Goal: Task Accomplishment & Management: Manage account settings

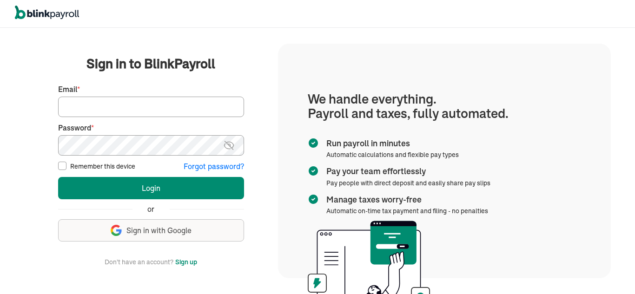
click at [124, 103] on input "Email *" at bounding box center [151, 107] width 186 height 20
click at [106, 110] on input "Email *" at bounding box center [151, 107] width 186 height 20
type input "cwilliams@clwconsultinggroup.com"
click at [62, 166] on input "Remember this device" at bounding box center [62, 166] width 8 height 8
checkbox input "true"
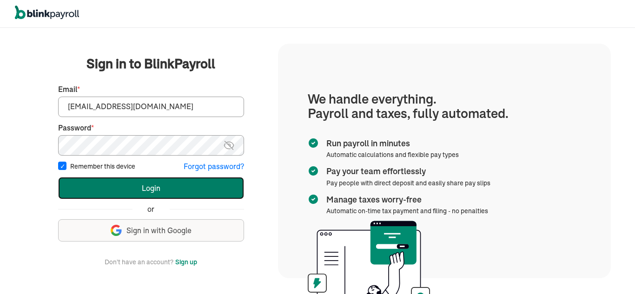
click at [138, 183] on button "Login" at bounding box center [151, 188] width 186 height 22
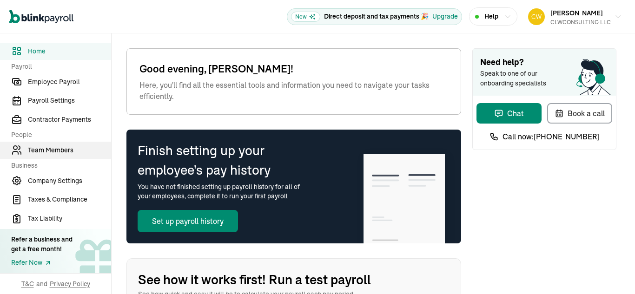
click at [59, 152] on span "Team Members" at bounding box center [69, 150] width 83 height 10
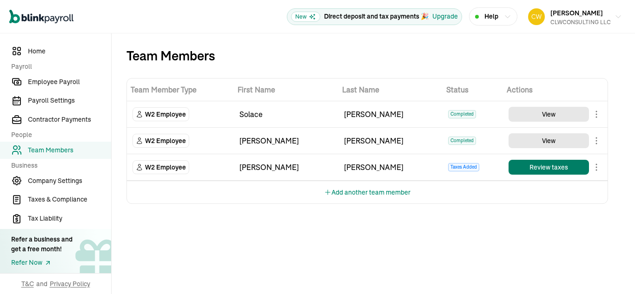
click at [543, 165] on button "Review taxes" at bounding box center [548, 167] width 80 height 15
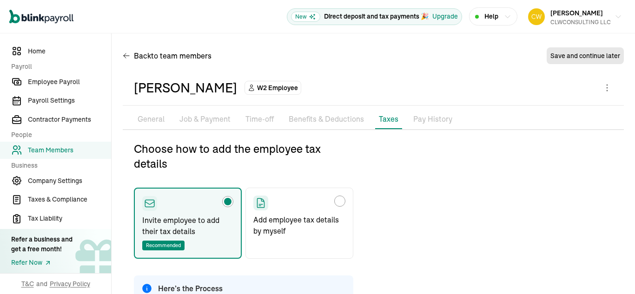
type input "[EMAIL_ADDRESS][DOMAIN_NAME]"
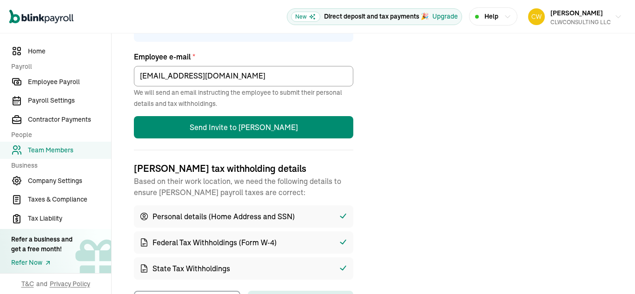
scroll to position [336, 0]
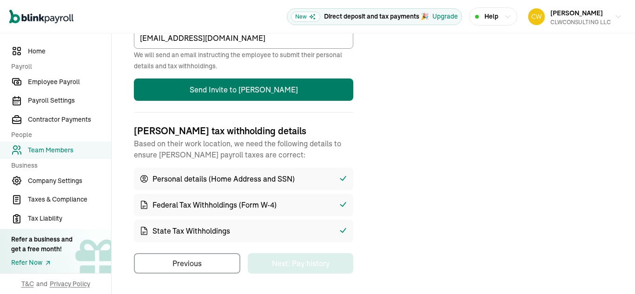
click at [260, 94] on button "Send Invite to [PERSON_NAME]" at bounding box center [243, 90] width 219 height 22
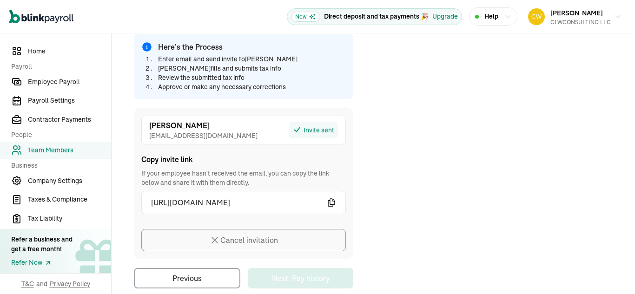
scroll to position [256, 0]
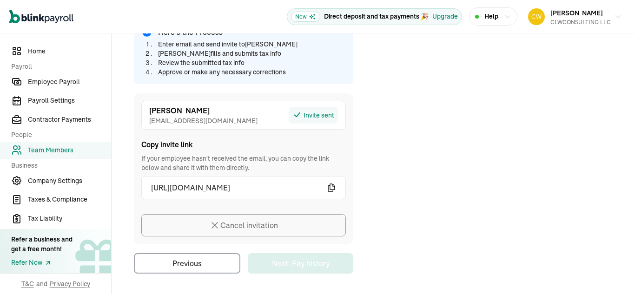
click at [333, 185] on icon "button" at bounding box center [331, 187] width 9 height 9
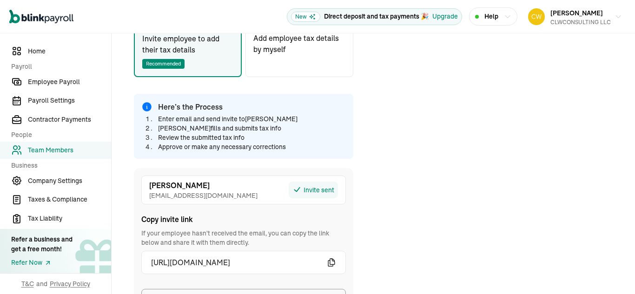
scroll to position [182, 0]
drag, startPoint x: 221, startPoint y: 163, endPoint x: 428, endPoint y: 132, distance: 209.5
click at [428, 132] on div "Choose how to add the employee tax details Invite employee to add their tax det…" at bounding box center [373, 153] width 501 height 389
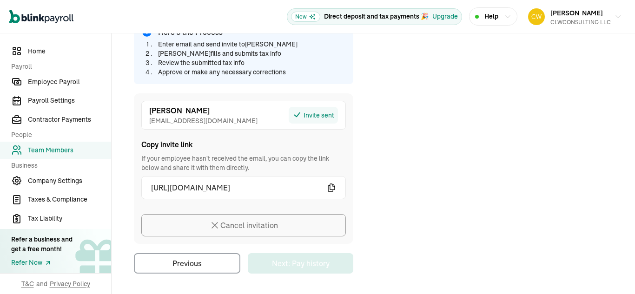
click at [330, 186] on icon "button" at bounding box center [331, 187] width 7 height 7
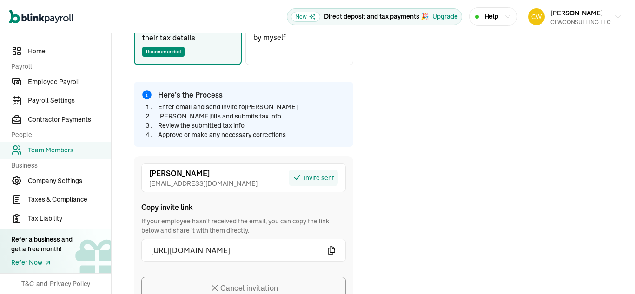
scroll to position [194, 0]
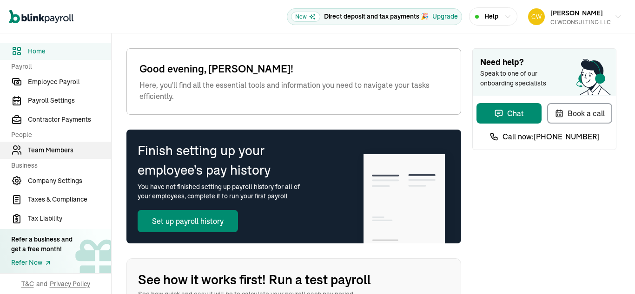
click at [59, 152] on span "Team Members" at bounding box center [69, 150] width 83 height 10
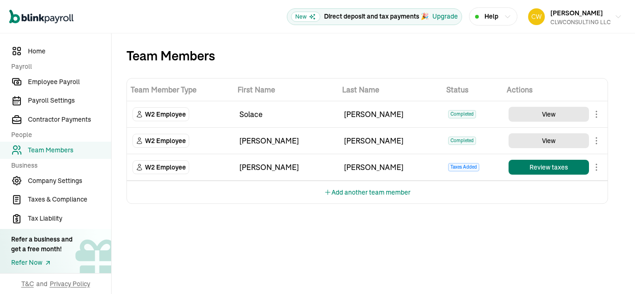
click at [543, 165] on button "Review taxes" at bounding box center [548, 167] width 80 height 15
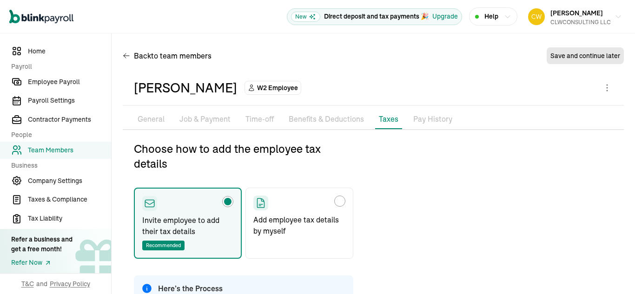
type input "russ2013@yahoo.com"
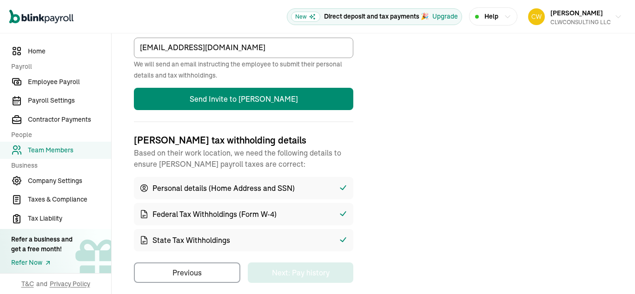
scroll to position [336, 0]
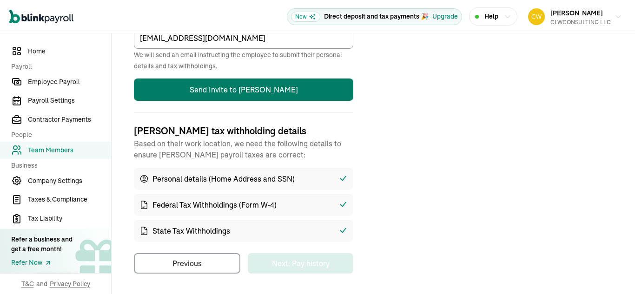
click at [260, 94] on button "Send Invite to Russell" at bounding box center [243, 90] width 219 height 22
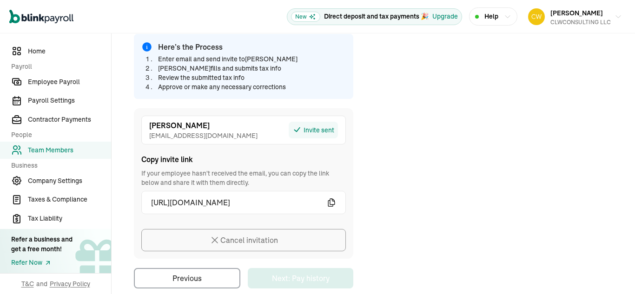
scroll to position [256, 0]
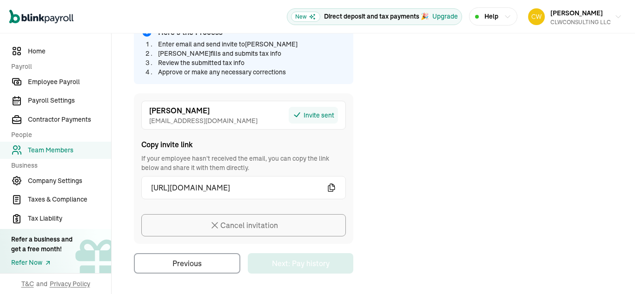
click at [333, 185] on icon "button" at bounding box center [331, 187] width 9 height 9
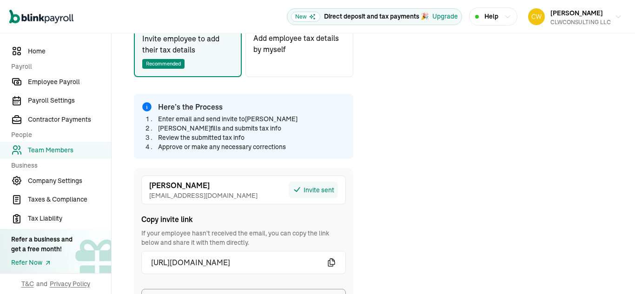
scroll to position [182, 0]
drag, startPoint x: 221, startPoint y: 163, endPoint x: 428, endPoint y: 132, distance: 209.5
click at [428, 132] on div "Choose how to add the employee tax details Invite employee to add their tax det…" at bounding box center [373, 153] width 501 height 389
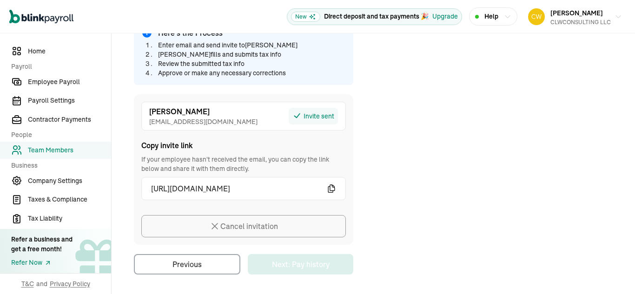
scroll to position [256, 0]
click at [330, 186] on icon "button" at bounding box center [331, 187] width 7 height 7
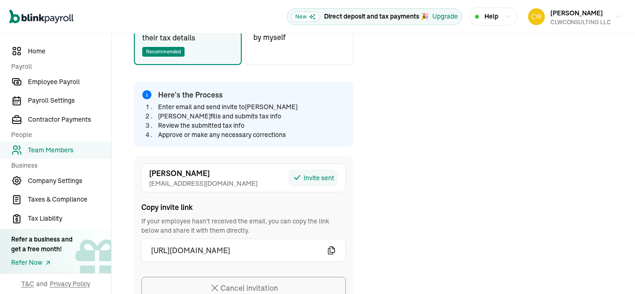
scroll to position [194, 0]
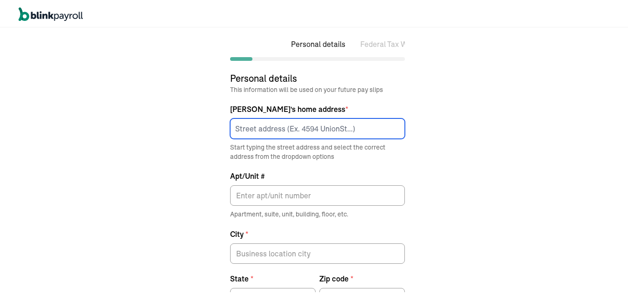
click at [269, 126] on input at bounding box center [317, 127] width 175 height 20
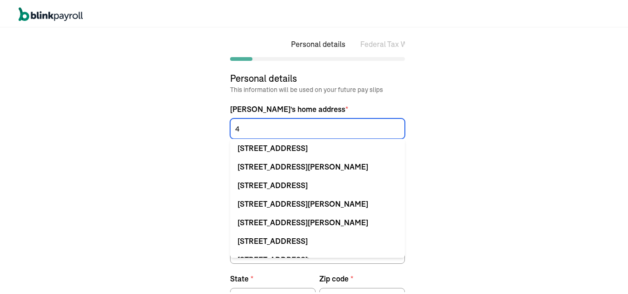
type input "4630 E 86 [PERSON_NAME]"
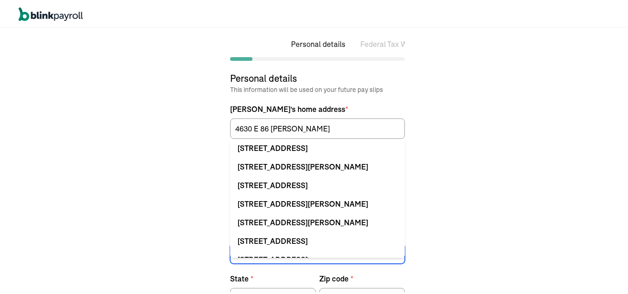
type input "GARFILED HIGHTS"
type input "OH"
type input "44125"
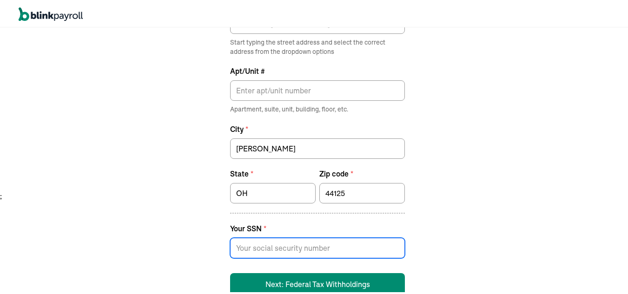
click at [267, 244] on input at bounding box center [317, 247] width 175 height 20
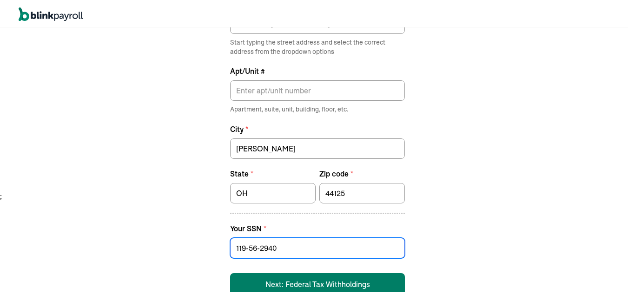
type input "119-56-2940"
click at [342, 280] on button "Next: Federal Tax Withholdings" at bounding box center [317, 283] width 175 height 22
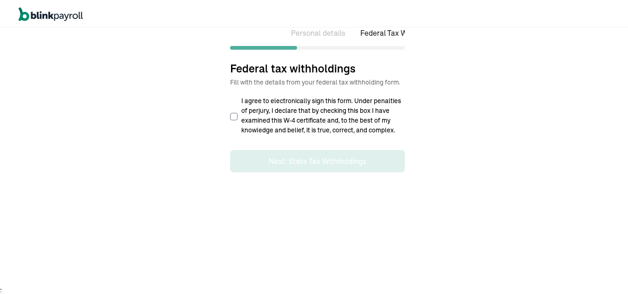
select select "S"
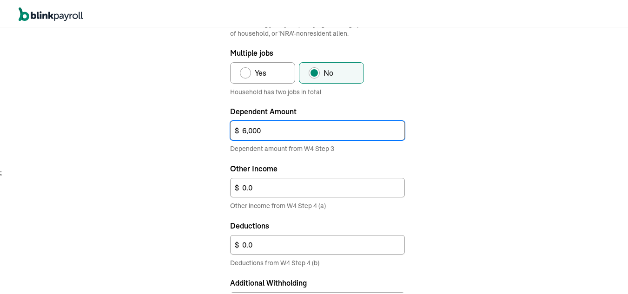
click at [282, 130] on input "6,000" at bounding box center [317, 129] width 175 height 20
type input "6"
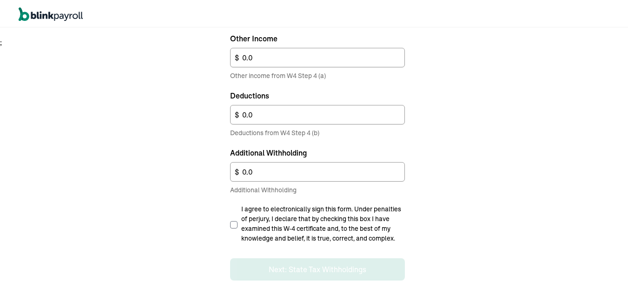
type input "0"
click at [232, 224] on input "I agree to electronically sign this form. Under penalties of perjury, I declare…" at bounding box center [233, 223] width 7 height 7
checkbox input "true"
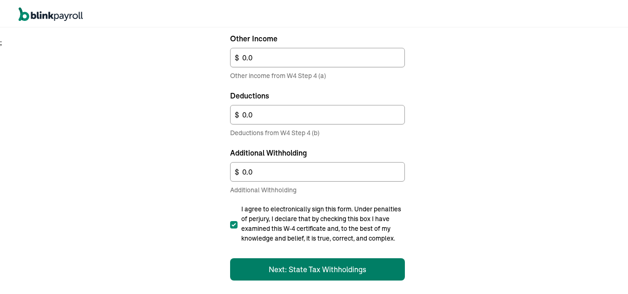
click at [323, 268] on button "Next: State Tax Withholdings" at bounding box center [317, 268] width 175 height 22
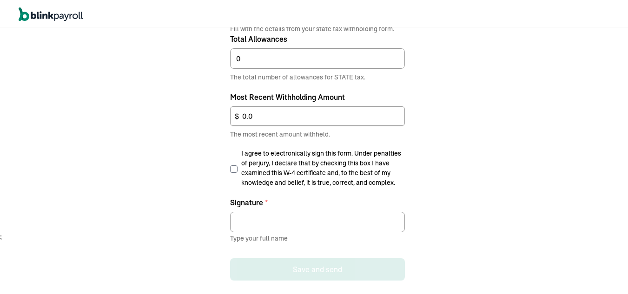
click at [231, 168] on input "I agree to electronically sign this form. Under penalties of perjury, I declare…" at bounding box center [233, 167] width 7 height 7
checkbox input "true"
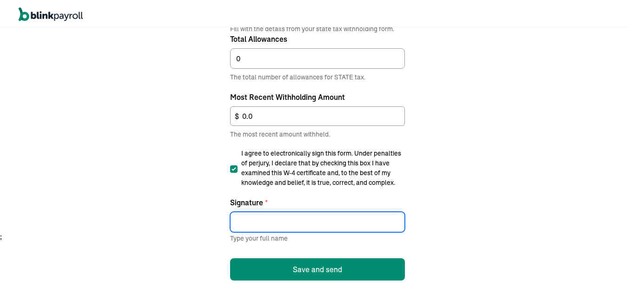
click at [256, 222] on input "Signature *" at bounding box center [317, 220] width 175 height 20
type input "RULLELL WILLIAMS"
click at [305, 265] on button "Save and send" at bounding box center [317, 268] width 175 height 22
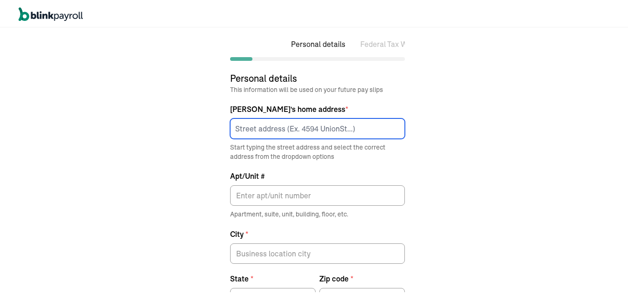
click at [269, 126] on input at bounding box center [317, 127] width 175 height 20
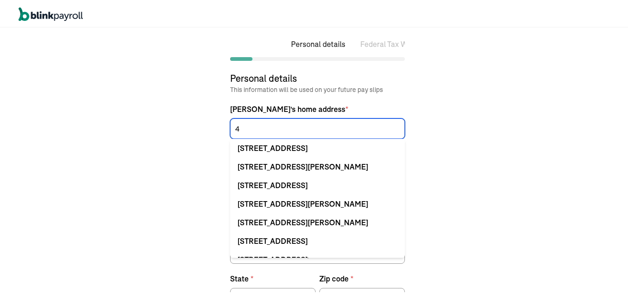
type input "4630 E 86 [PERSON_NAME]"
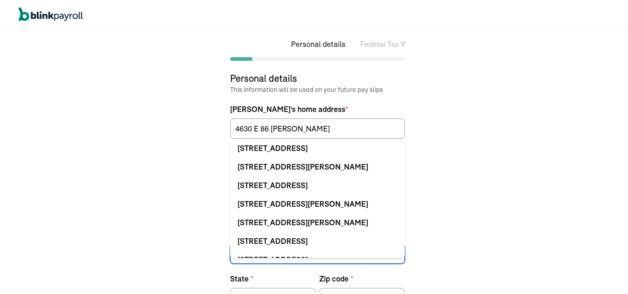
type input "[PERSON_NAME]"
type input "OH"
type input "44125"
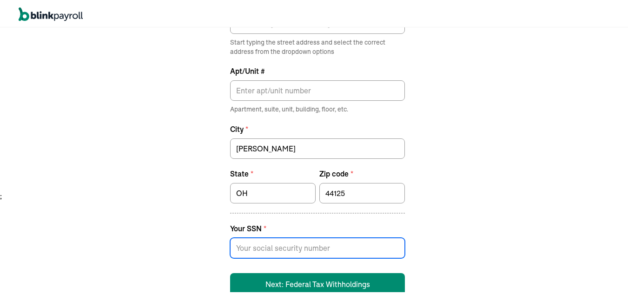
click at [267, 244] on input at bounding box center [317, 247] width 175 height 20
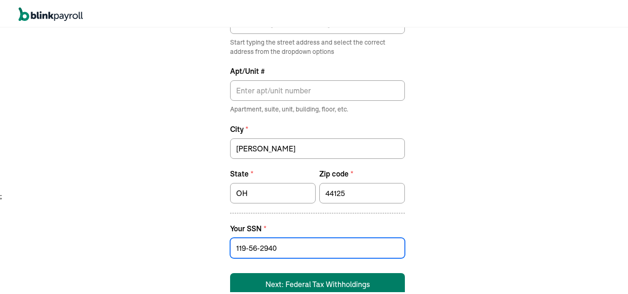
type input "119-56-2940"
click at [342, 280] on button "Next: Federal Tax Withholdings" at bounding box center [317, 283] width 175 height 22
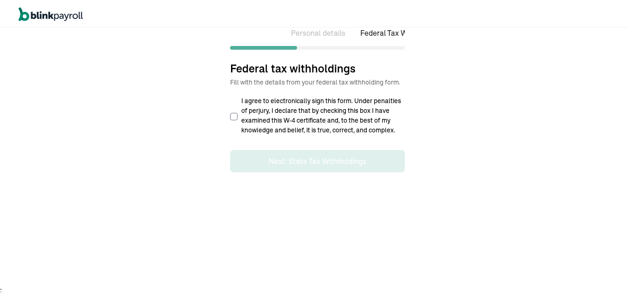
select select "S"
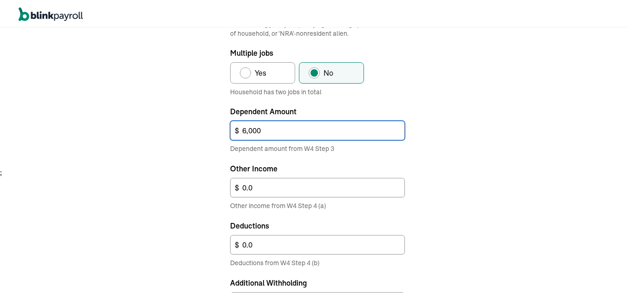
click at [282, 130] on input "6,000" at bounding box center [317, 129] width 175 height 20
type input "6"
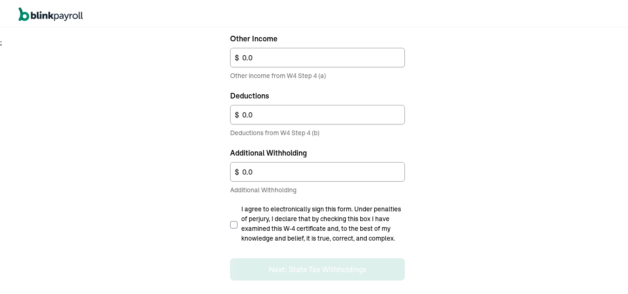
type input "0"
click at [232, 224] on input "I agree to electronically sign this form. Under penalties of perjury, I declare…" at bounding box center [233, 223] width 7 height 7
checkbox input "true"
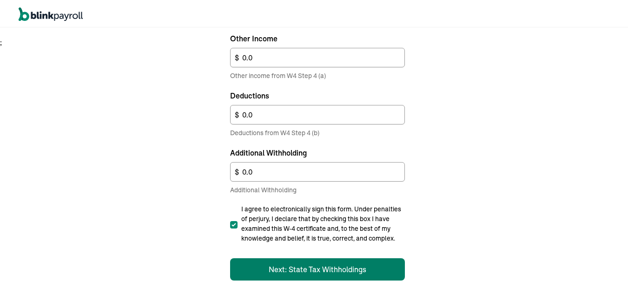
click at [323, 268] on button "Next: State Tax Withholdings" at bounding box center [317, 268] width 175 height 22
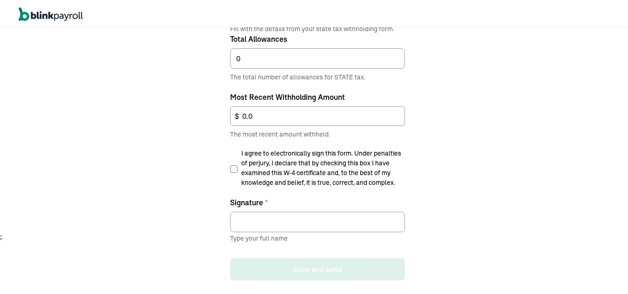
click at [231, 168] on input "I agree to electronically sign this form. Under penalties of perjury, I declare…" at bounding box center [233, 167] width 7 height 7
checkbox input "true"
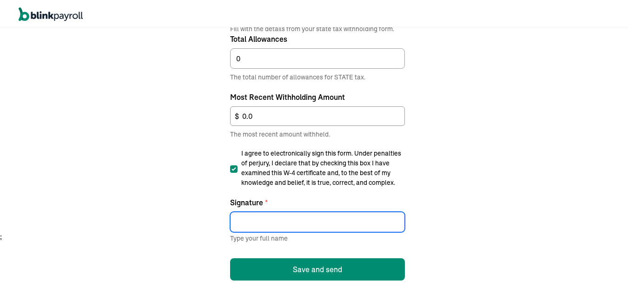
click at [256, 222] on input "Signature *" at bounding box center [317, 220] width 175 height 20
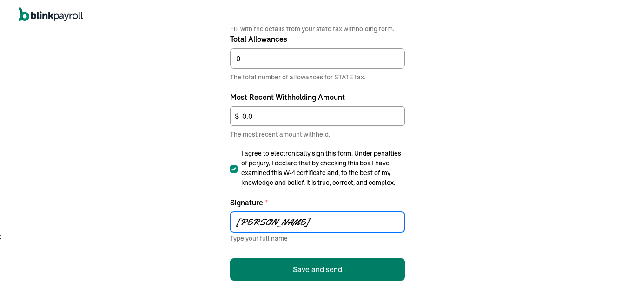
type input "RULLELL WILLIAMS"
click at [305, 265] on button "Save and send" at bounding box center [317, 268] width 175 height 22
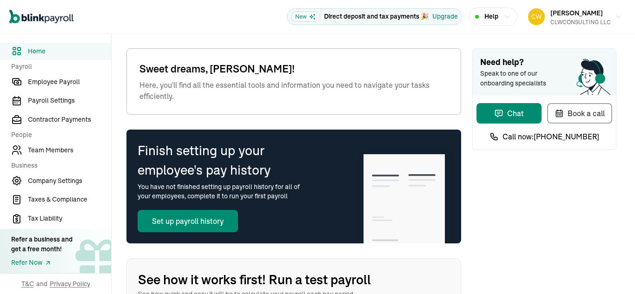
type input "[DATE]"
click at [55, 150] on span "Team Members" at bounding box center [69, 150] width 83 height 10
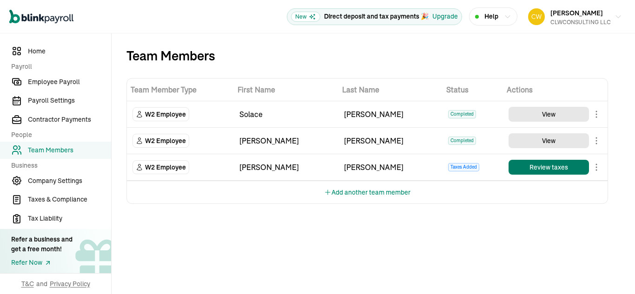
click at [537, 167] on button "Review taxes" at bounding box center [548, 167] width 80 height 15
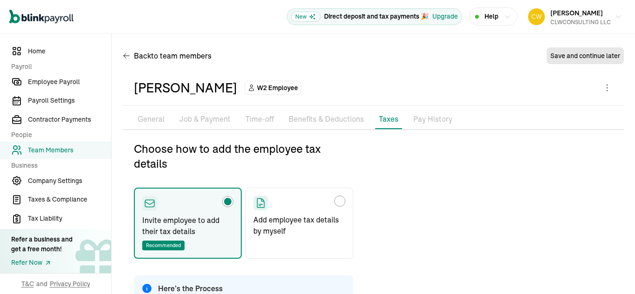
type input "[EMAIL_ADDRESS][DOMAIN_NAME]"
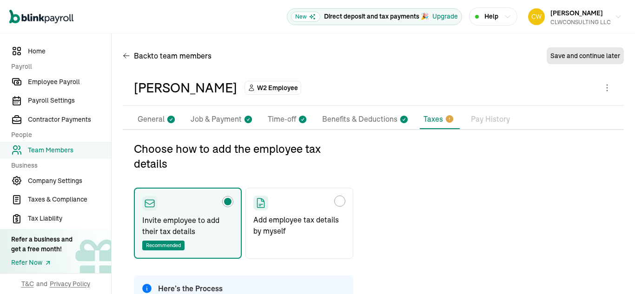
click at [438, 117] on p "Taxes" at bounding box center [433, 118] width 20 height 11
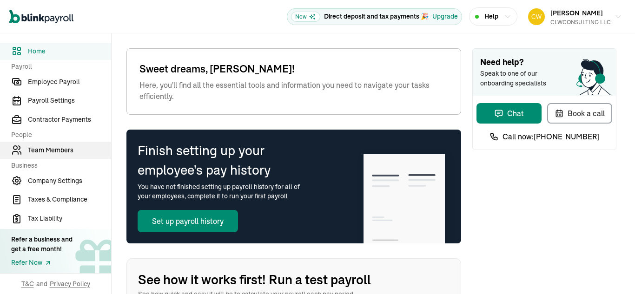
click at [55, 150] on span "Team Members" at bounding box center [69, 150] width 83 height 10
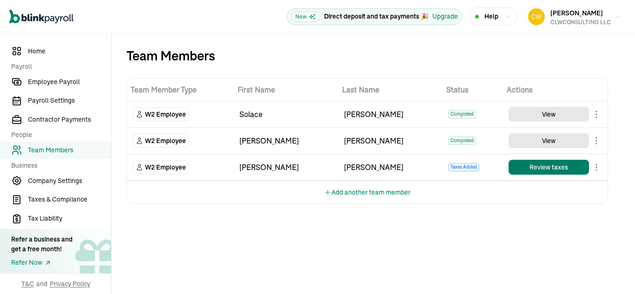
click at [537, 167] on button "Review taxes" at bounding box center [548, 167] width 80 height 15
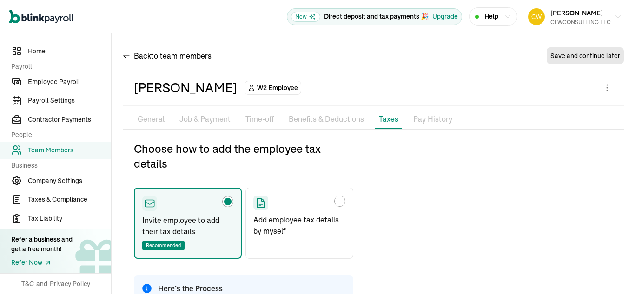
type input "russ2013@yahoo.com"
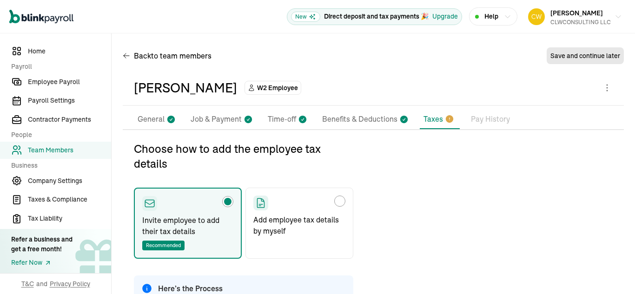
click at [438, 117] on p "Taxes" at bounding box center [433, 118] width 20 height 11
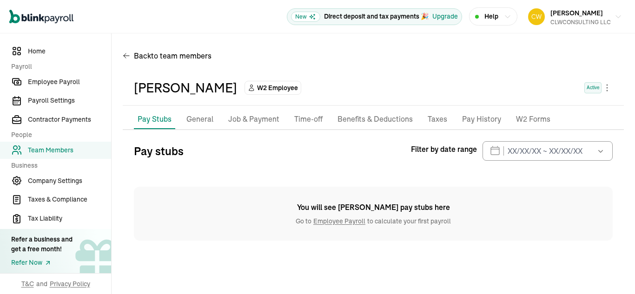
click at [471, 118] on p "Pay History" at bounding box center [481, 119] width 39 height 12
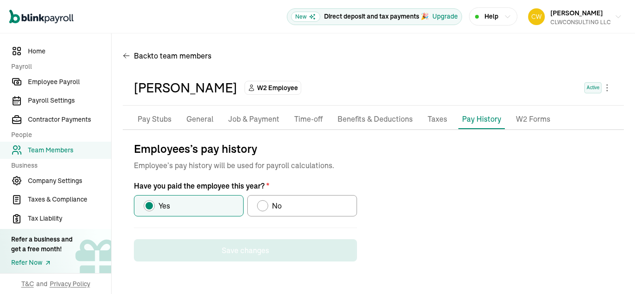
click at [406, 194] on div "Employees’s pay history Employee’s pay history will be used for payroll calcula…" at bounding box center [373, 201] width 479 height 120
click at [247, 120] on p "Job & Payment" at bounding box center [253, 119] width 51 height 12
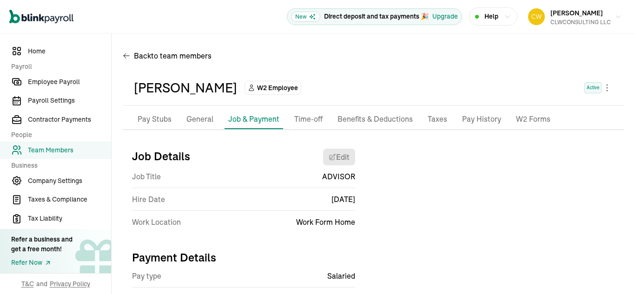
click at [154, 118] on p "Pay Stubs" at bounding box center [155, 119] width 34 height 12
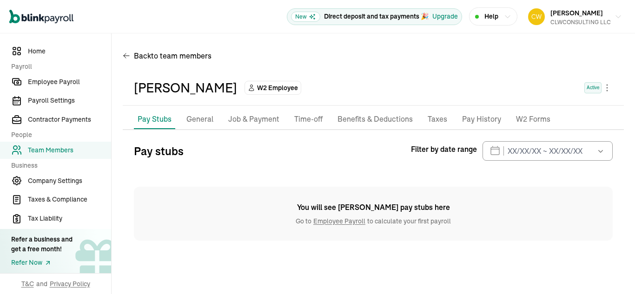
click at [333, 226] on div "You will see [PERSON_NAME] pay stubs here Go to Employee Payroll to calculate y…" at bounding box center [373, 214] width 479 height 54
click at [335, 223] on link "Employee Payroll" at bounding box center [339, 221] width 56 height 8
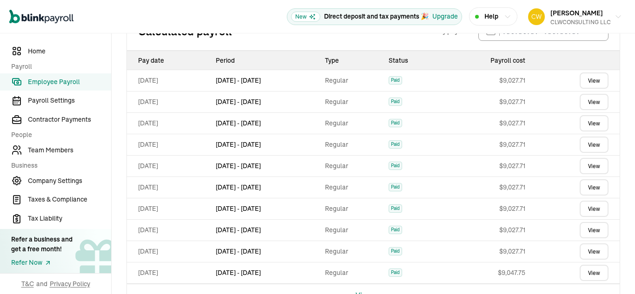
scroll to position [400, 0]
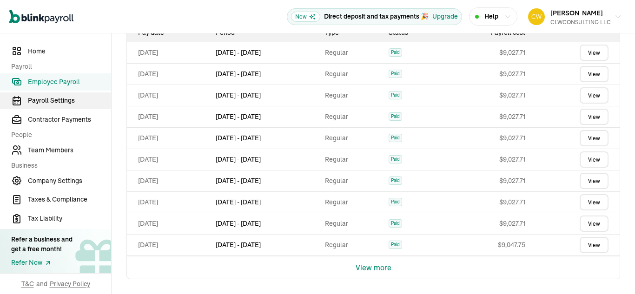
click at [62, 101] on span "Payroll Settings" at bounding box center [69, 101] width 83 height 10
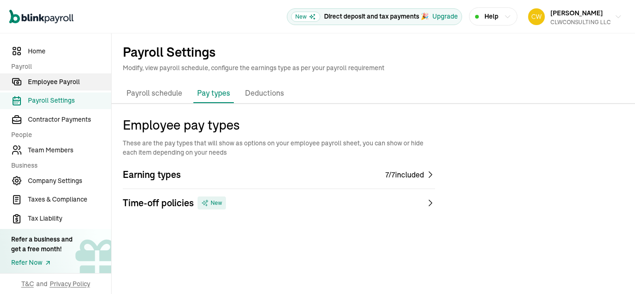
click at [63, 80] on span "Employee Payroll" at bounding box center [69, 82] width 83 height 10
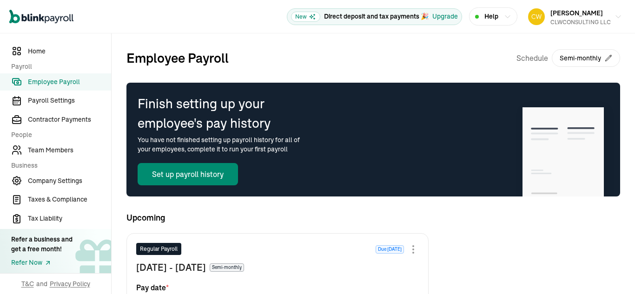
type input "[DATE]"
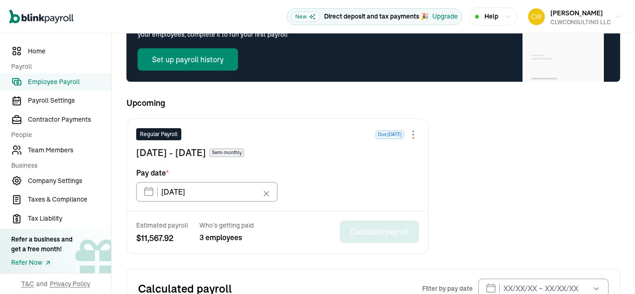
scroll to position [336, 0]
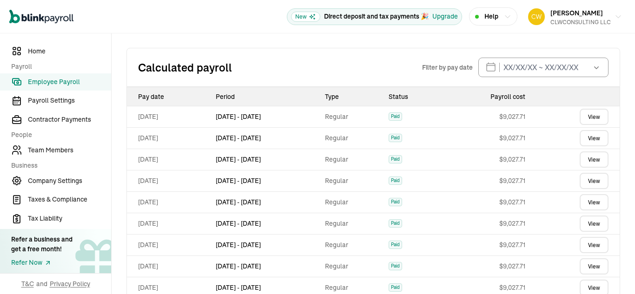
click at [579, 121] on link "View" at bounding box center [593, 117] width 29 height 16
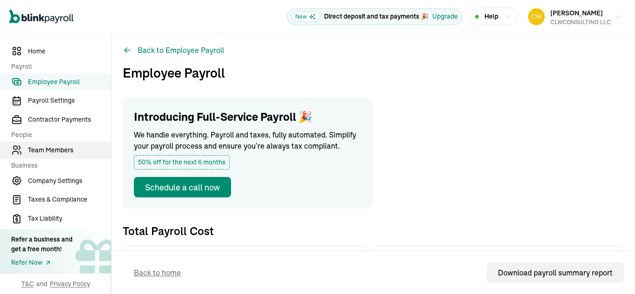
click at [61, 145] on span "Team Members" at bounding box center [69, 150] width 83 height 10
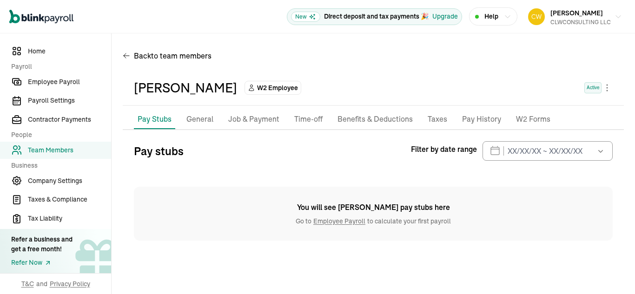
click at [598, 151] on icon "button" at bounding box center [600, 150] width 9 height 9
click at [434, 181] on div "Pay stubs Filter by date range Sep 2025 Mon Tue Wed Thu Fri Sat Sun 25 26 27 28…" at bounding box center [373, 190] width 479 height 99
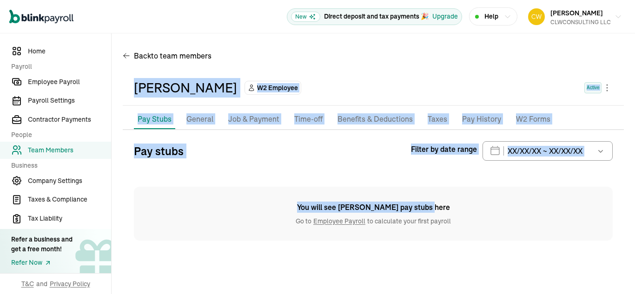
drag, startPoint x: 586, startPoint y: 201, endPoint x: 510, endPoint y: 37, distance: 181.3
click at [510, 37] on div "Back to team members Russell Williams W2 Employee Active Pay Stubs General Job …" at bounding box center [373, 147] width 523 height 228
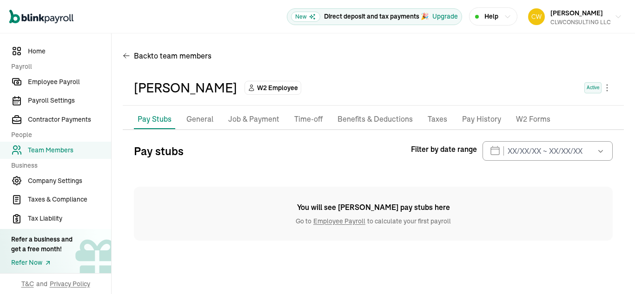
click at [509, 13] on icon "button" at bounding box center [507, 16] width 7 height 7
click at [491, 155] on input "text" at bounding box center [547, 151] width 130 height 20
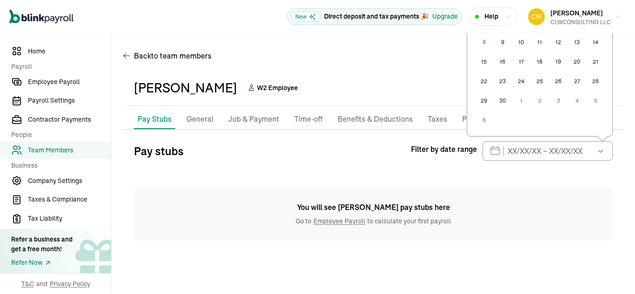
click at [524, 79] on button "24" at bounding box center [521, 81] width 19 height 19
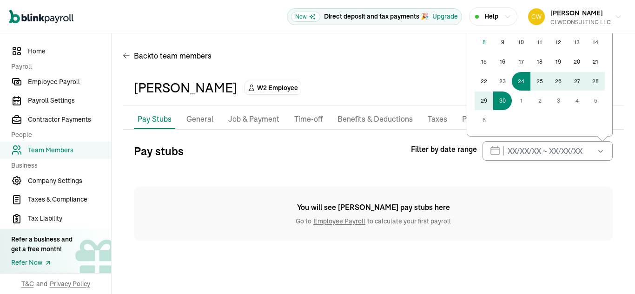
click at [506, 103] on button "30" at bounding box center [502, 101] width 19 height 19
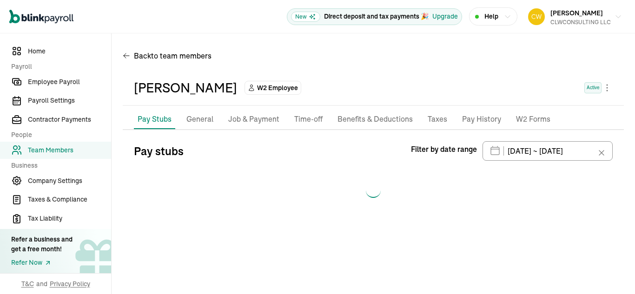
type input "09/24/2025 ~ 09/30/2025"
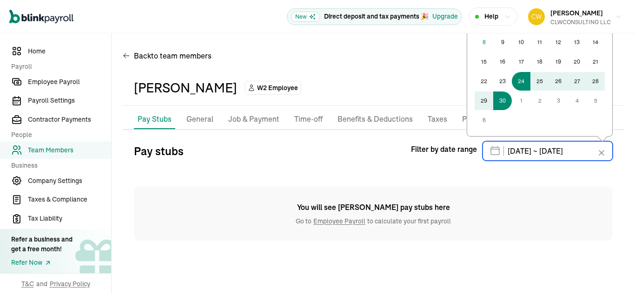
click at [493, 155] on input "09/24/2025 ~ 09/30/2025" at bounding box center [547, 151] width 130 height 20
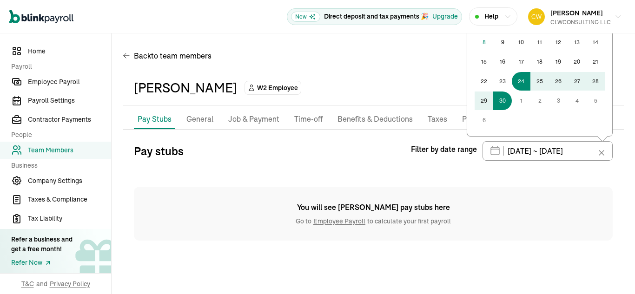
click at [634, 6] on div "Open main menu New Direct deposit and tax payments 🎉 Upgrade Help Carl Williams…" at bounding box center [317, 16] width 635 height 33
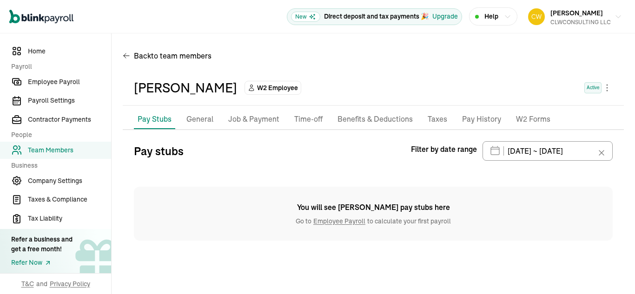
click at [634, 6] on div "Open main menu New Direct deposit and tax payments 🎉 Upgrade Help Carl Williams…" at bounding box center [317, 16] width 635 height 33
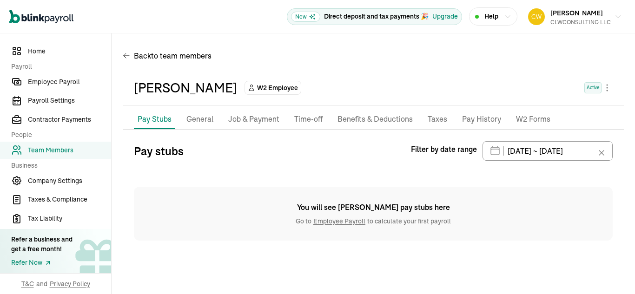
click at [634, 118] on div "Back to team members Russell Williams W2 Employee Active Pay Stubs General Job …" at bounding box center [373, 147] width 523 height 228
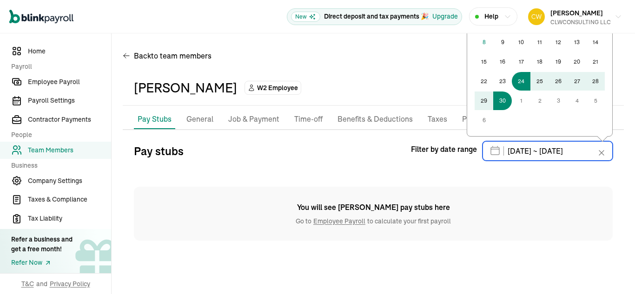
click at [496, 153] on input "09/24/2025 ~ 09/30/2025" at bounding box center [547, 151] width 130 height 20
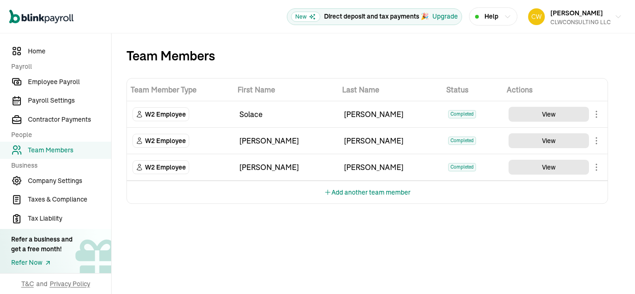
click at [596, 170] on body "Open main menu New Direct deposit and tax payments 🎉 Upgrade Help Carl Williams…" at bounding box center [317, 147] width 635 height 294
click at [505, 13] on icon "button" at bounding box center [507, 16] width 7 height 7
click at [61, 184] on span "Company Settings" at bounding box center [69, 181] width 83 height 10
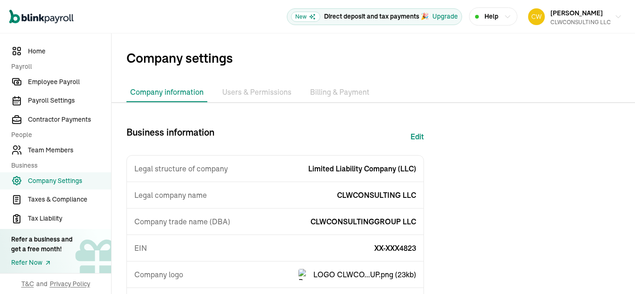
click at [418, 135] on button "Edit" at bounding box center [416, 136] width 13 height 22
select select "Limited Liability Company (LLC)"
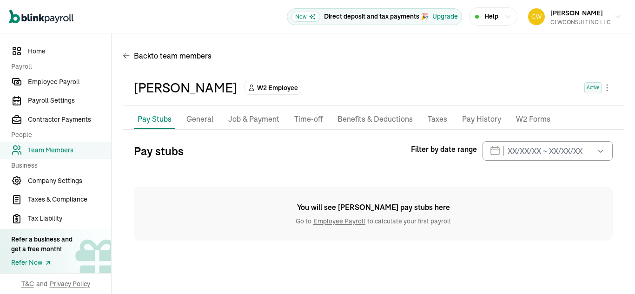
click at [471, 118] on p "Pay History" at bounding box center [481, 119] width 39 height 12
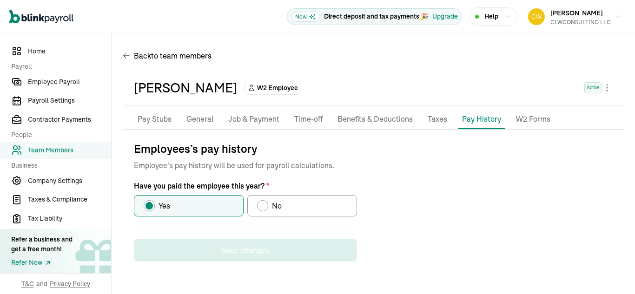
click at [406, 194] on div "Employees’s pay history Employee’s pay history will be used for payroll calcula…" at bounding box center [373, 201] width 479 height 120
click at [247, 120] on p "Job & Payment" at bounding box center [253, 119] width 51 height 12
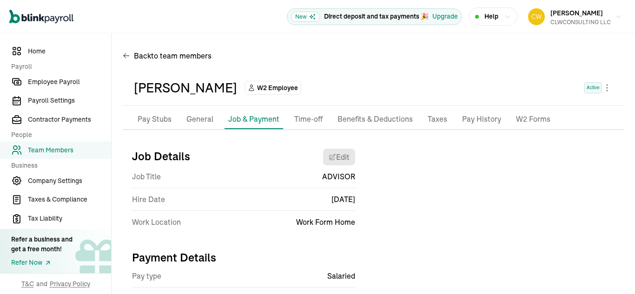
click at [154, 118] on p "Pay Stubs" at bounding box center [155, 119] width 34 height 12
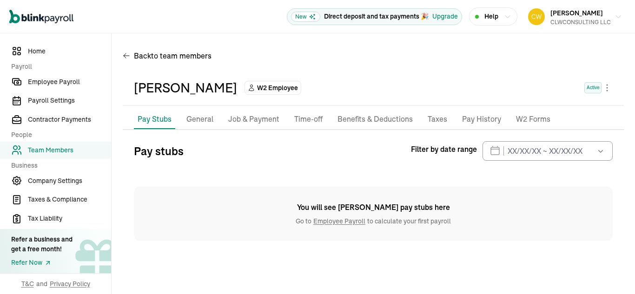
click at [333, 226] on div "You will see [PERSON_NAME] pay stubs here Go to Employee Payroll to calculate y…" at bounding box center [373, 214] width 479 height 54
click at [335, 223] on link "Employee Payroll" at bounding box center [339, 221] width 56 height 8
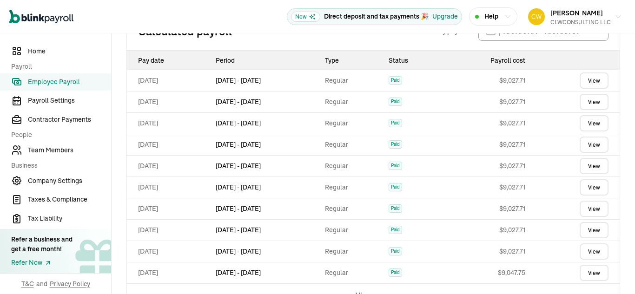
scroll to position [400, 0]
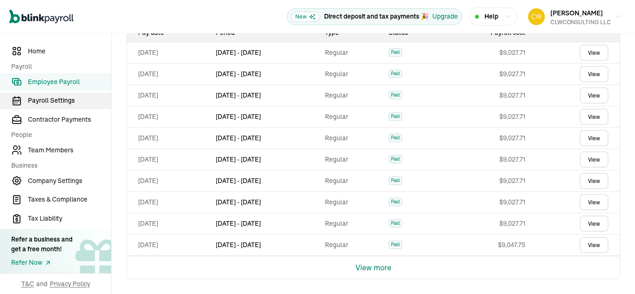
click at [62, 101] on span "Payroll Settings" at bounding box center [69, 101] width 83 height 10
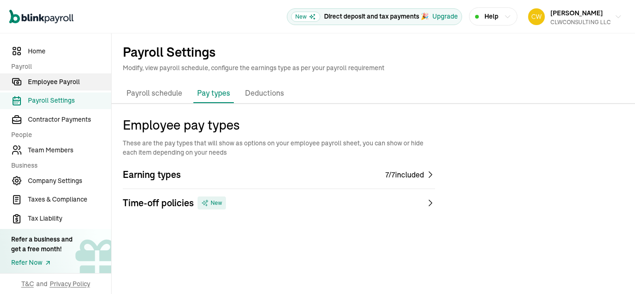
click at [63, 80] on span "Employee Payroll" at bounding box center [69, 82] width 83 height 10
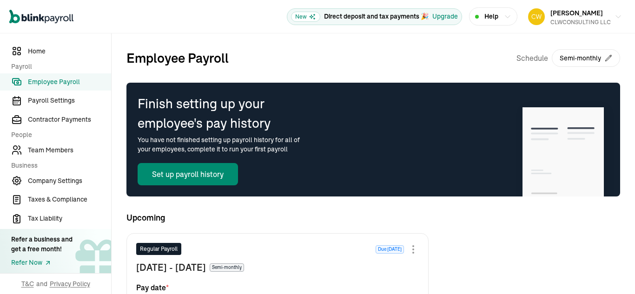
type input "[DATE]"
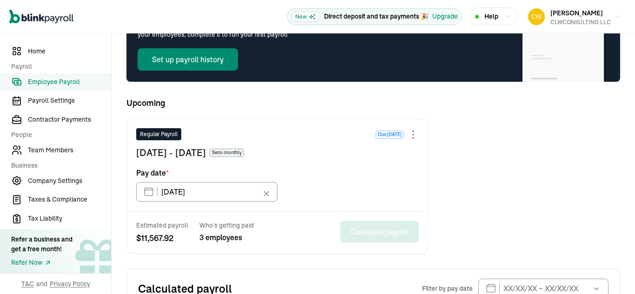
scroll to position [336, 0]
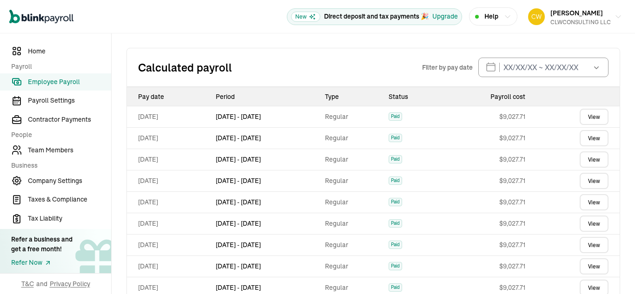
click at [579, 121] on link "View" at bounding box center [593, 117] width 29 height 16
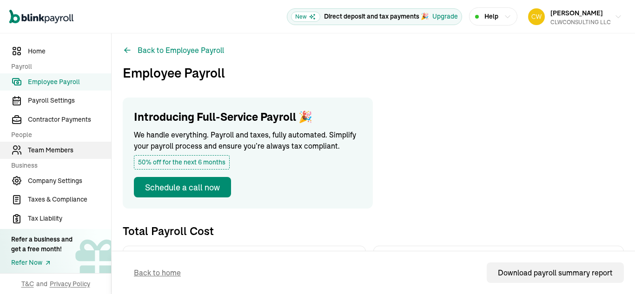
click at [61, 145] on span "Team Members" at bounding box center [69, 150] width 83 height 10
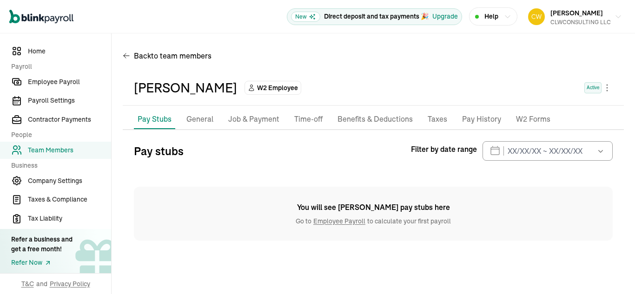
click at [598, 151] on icon "button" at bounding box center [600, 150] width 9 height 9
click at [434, 181] on div "Pay stubs Filter by date range Sep 2025 Mon Tue Wed Thu Fri Sat Sun 25 26 27 28…" at bounding box center [373, 190] width 479 height 99
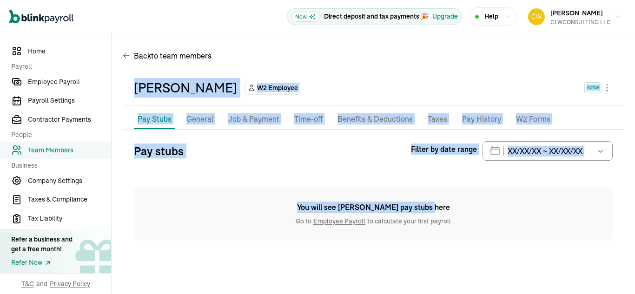
drag, startPoint x: 586, startPoint y: 201, endPoint x: 510, endPoint y: 37, distance: 181.3
click at [510, 37] on div "Back to team members Russell Williams W2 Employee Active Pay Stubs General Job …" at bounding box center [373, 147] width 523 height 228
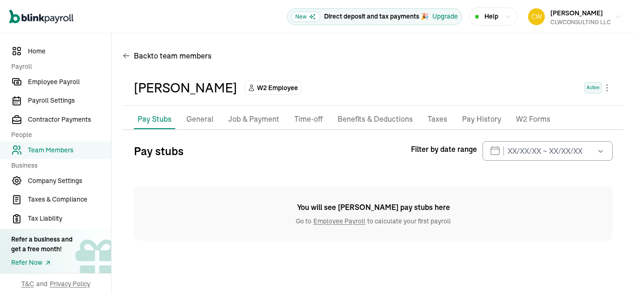
click at [509, 13] on icon "button" at bounding box center [507, 16] width 7 height 7
click at [491, 155] on input "text" at bounding box center [547, 151] width 130 height 20
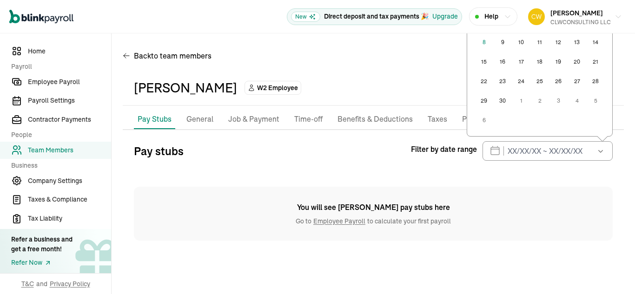
click at [524, 79] on button "24" at bounding box center [521, 81] width 19 height 19
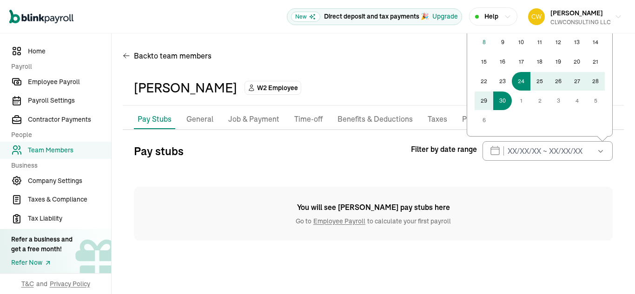
click at [506, 103] on button "30" at bounding box center [502, 101] width 19 height 19
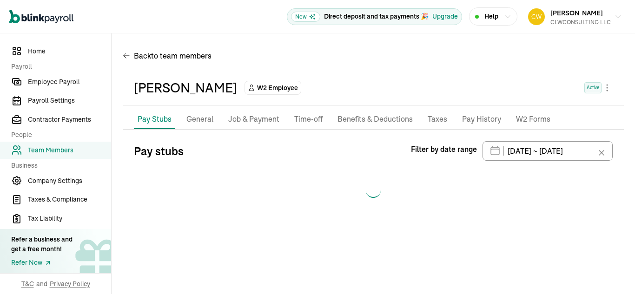
type input "09/24/2025 ~ 09/30/2025"
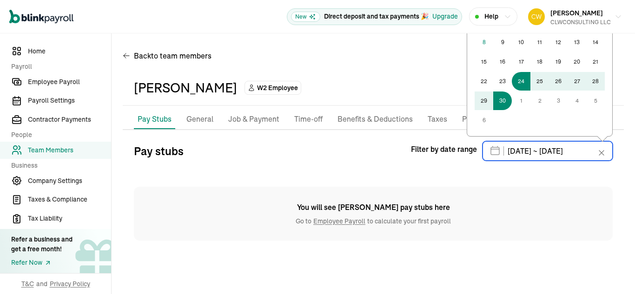
click at [493, 155] on input "09/24/2025 ~ 09/30/2025" at bounding box center [547, 151] width 130 height 20
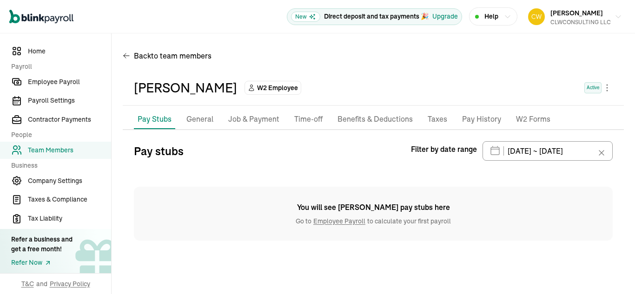
click at [634, 6] on div "Open main menu New Direct deposit and tax payments 🎉 Upgrade Help Carl Williams…" at bounding box center [317, 16] width 635 height 33
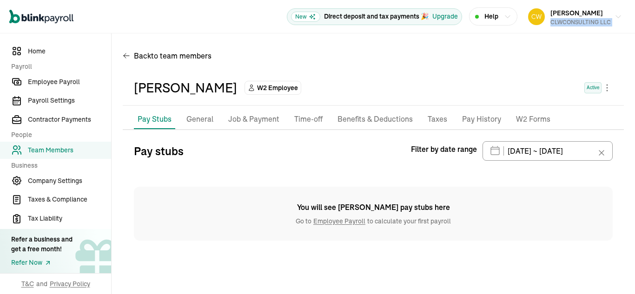
click at [634, 6] on div "Open main menu New Direct deposit and tax payments 🎉 Upgrade Help Carl Williams…" at bounding box center [317, 16] width 635 height 33
click at [634, 118] on div "Back to team members Russell Williams W2 Employee Active Pay Stubs General Job …" at bounding box center [373, 147] width 523 height 228
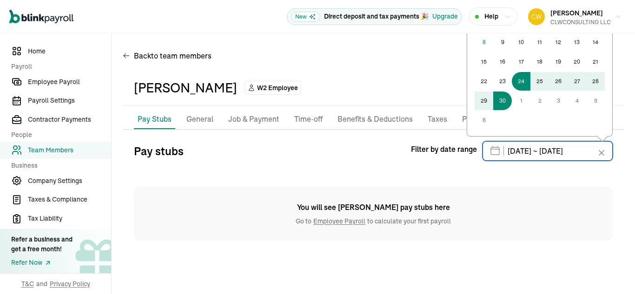
click at [496, 153] on input "09/24/2025 ~ 09/30/2025" at bounding box center [547, 151] width 130 height 20
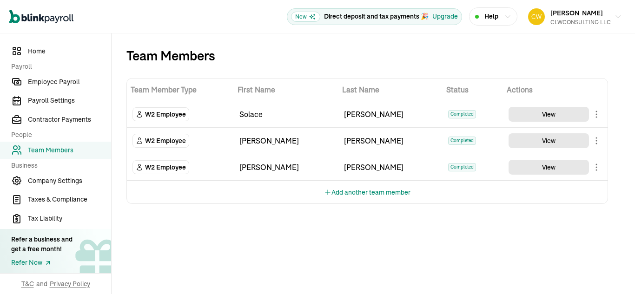
click at [596, 170] on body "Open main menu New Direct deposit and tax payments 🎉 Upgrade Help Carl Williams…" at bounding box center [317, 147] width 635 height 294
click at [505, 13] on icon "button" at bounding box center [507, 16] width 7 height 7
click at [61, 184] on span "Company Settings" at bounding box center [69, 181] width 83 height 10
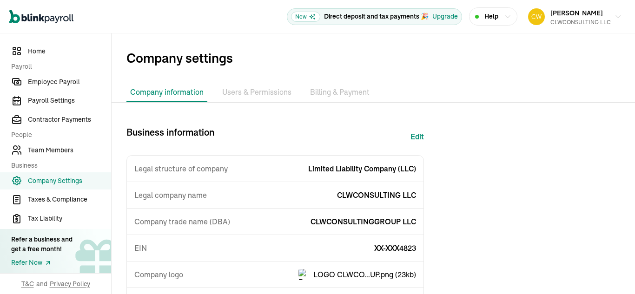
click at [418, 135] on button "Edit" at bounding box center [416, 136] width 13 height 22
select select "Limited Liability Company (LLC)"
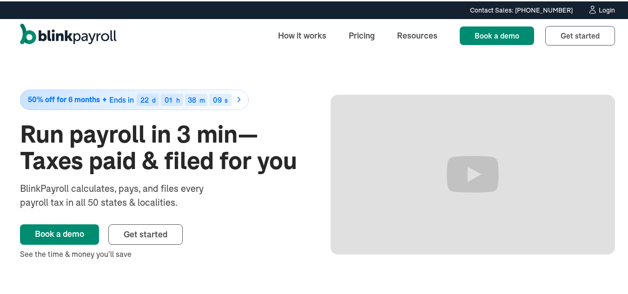
click at [591, 10] on icon at bounding box center [592, 8] width 10 height 9
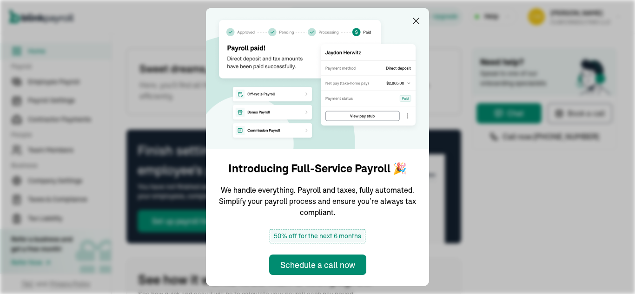
type input "[DATE]"
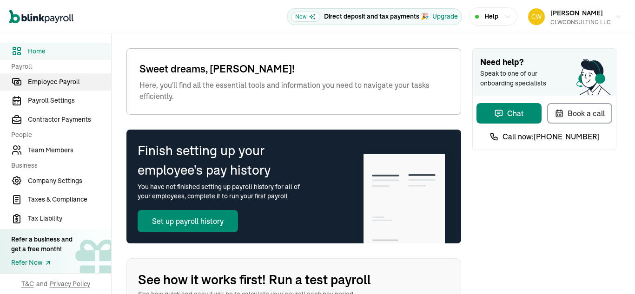
click at [61, 79] on span "Employee Payroll" at bounding box center [69, 82] width 83 height 10
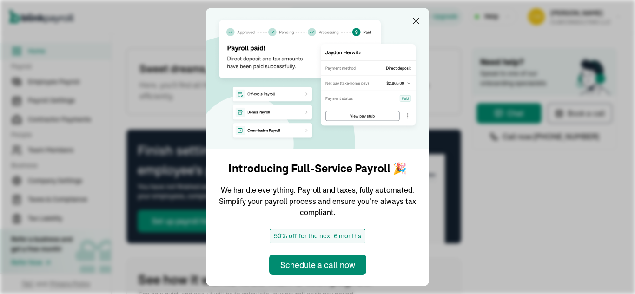
type input "[DATE]"
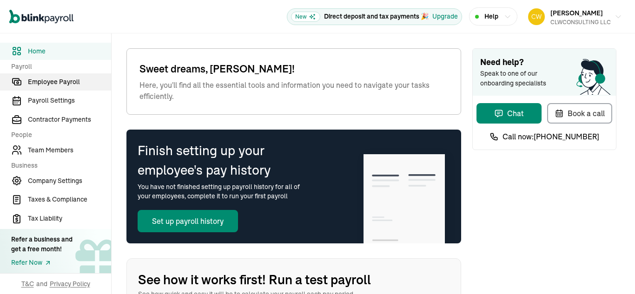
click at [61, 79] on span "Employee Payroll" at bounding box center [69, 82] width 83 height 10
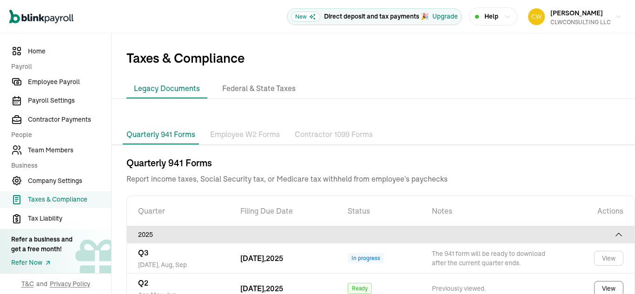
click at [251, 140] on p "Employee W2 Forms" at bounding box center [245, 135] width 70 height 12
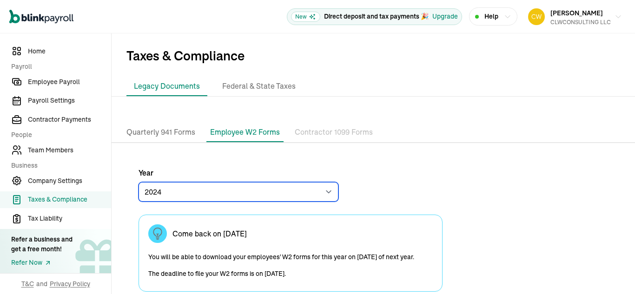
click at [309, 198] on select "2024 2023" at bounding box center [238, 192] width 200 height 20
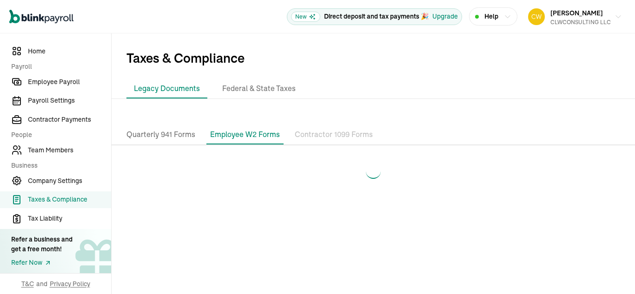
select select "2023"
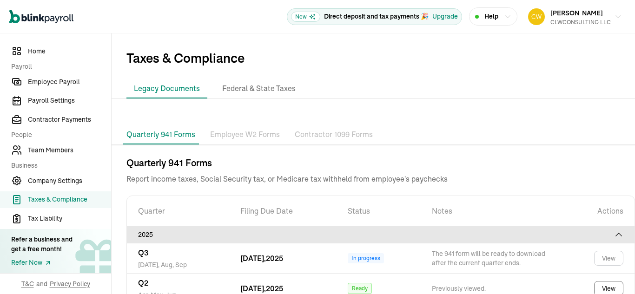
click at [251, 140] on p "Employee W2 Forms" at bounding box center [245, 135] width 70 height 12
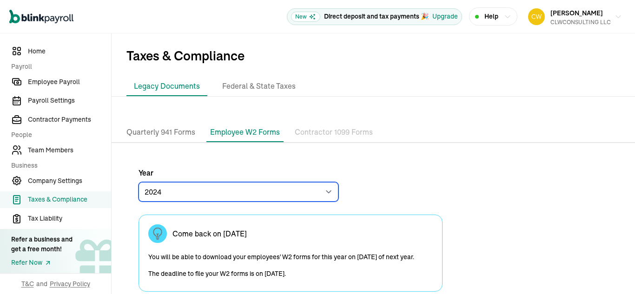
click at [309, 198] on select "2024 2023" at bounding box center [238, 192] width 200 height 20
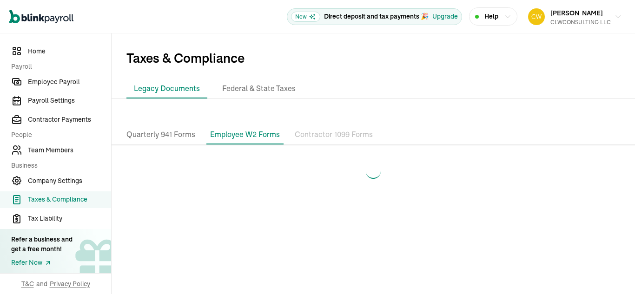
select select "2023"
